Goal: Task Accomplishment & Management: Manage account settings

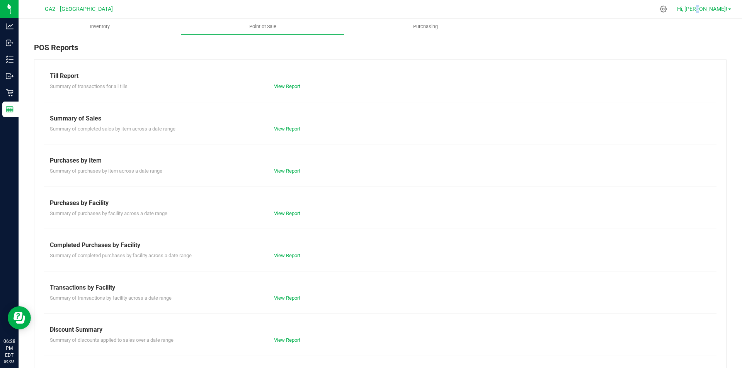
drag, startPoint x: 721, startPoint y: 3, endPoint x: 719, endPoint y: 10, distance: 6.4
click at [721, 6] on div "Hi, [PERSON_NAME]!" at bounding box center [705, 9] width 66 height 15
click at [721, 10] on span "Hi, [PERSON_NAME]!" at bounding box center [702, 9] width 50 height 6
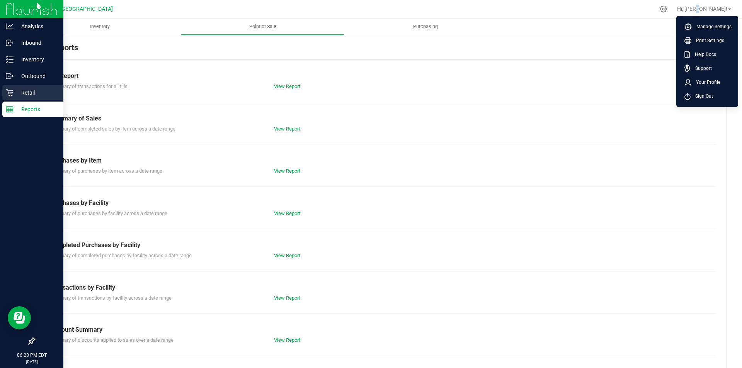
click at [24, 93] on p "Retail" at bounding box center [37, 92] width 46 height 9
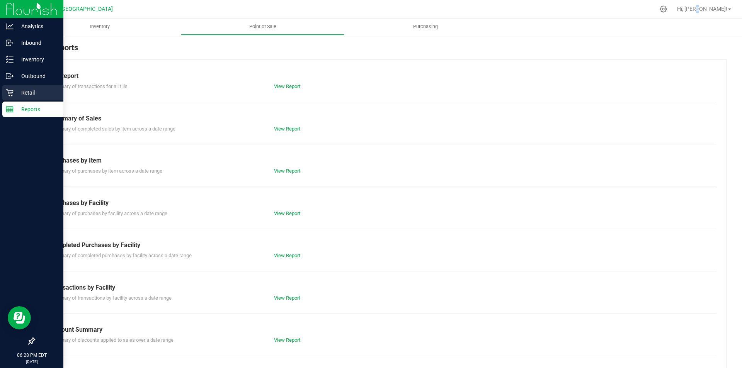
click at [24, 93] on p "Retail" at bounding box center [37, 92] width 46 height 9
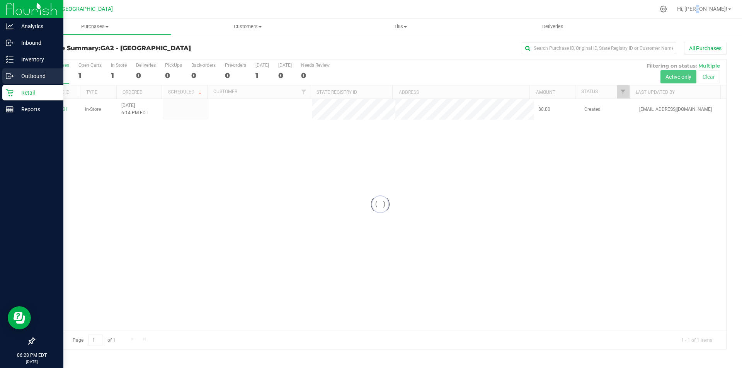
click at [45, 76] on p "Outbound" at bounding box center [37, 76] width 46 height 9
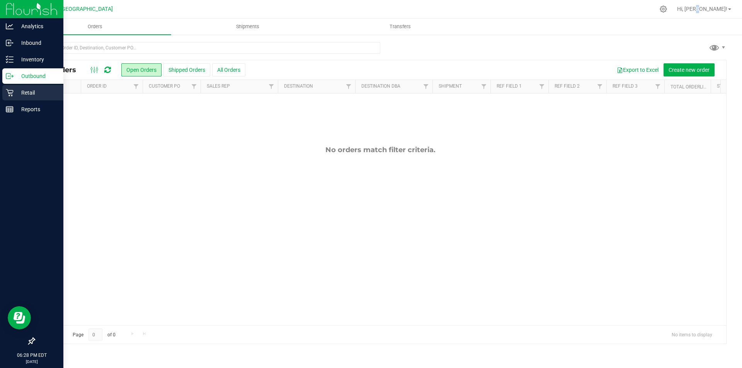
click at [33, 91] on p "Retail" at bounding box center [37, 92] width 46 height 9
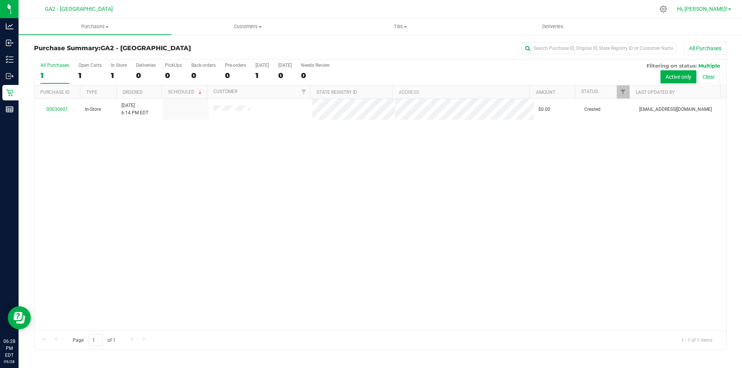
click at [731, 7] on link "Hi, [PERSON_NAME]!" at bounding box center [704, 9] width 60 height 8
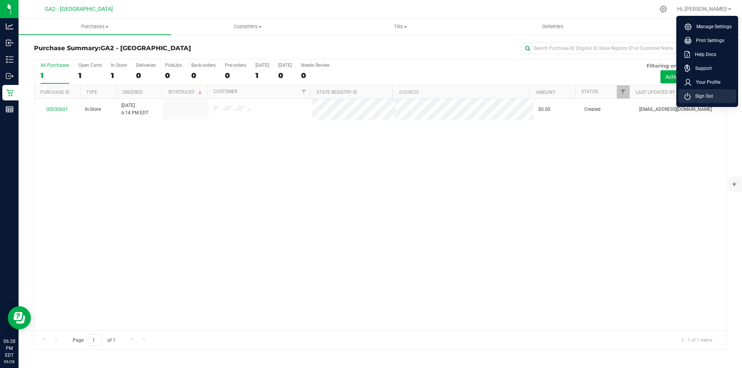
click at [710, 94] on span "Sign Out" at bounding box center [702, 96] width 22 height 8
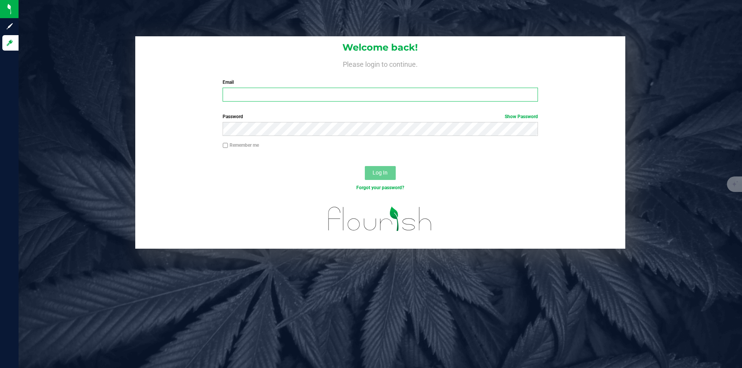
click at [388, 95] on input "Email" at bounding box center [380, 95] width 315 height 14
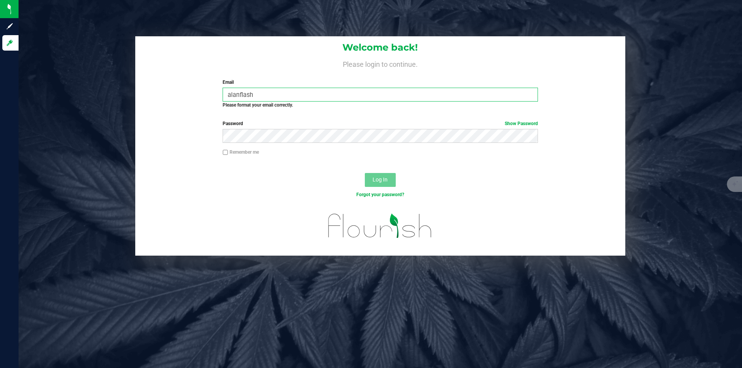
type input "[EMAIL_ADDRESS][DOMAIN_NAME]"
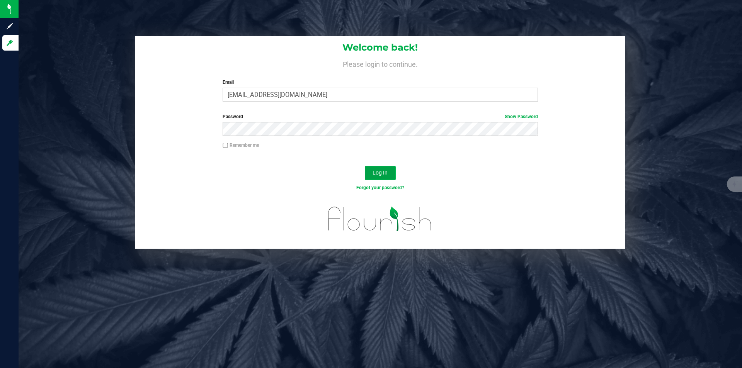
click at [389, 173] on button "Log In" at bounding box center [380, 173] width 31 height 14
